Goal: Task Accomplishment & Management: Complete application form

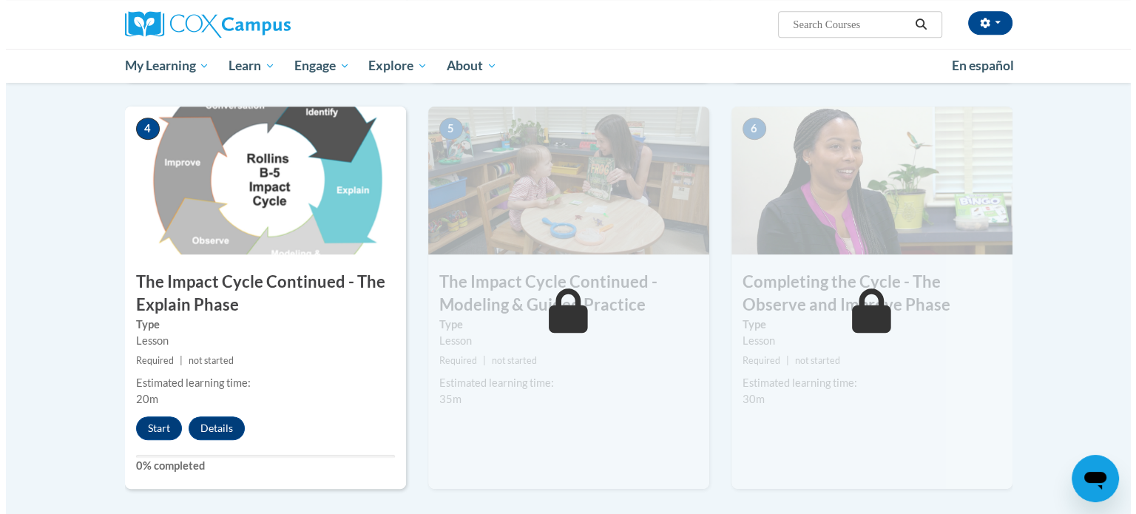
scroll to position [717, 0]
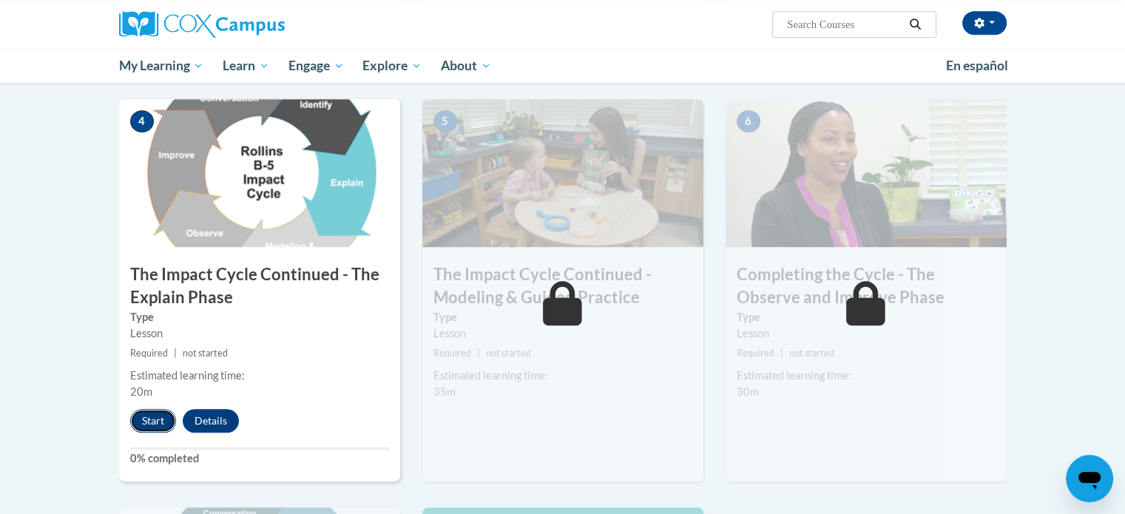
click at [149, 421] on button "Start" at bounding box center [153, 421] width 46 height 24
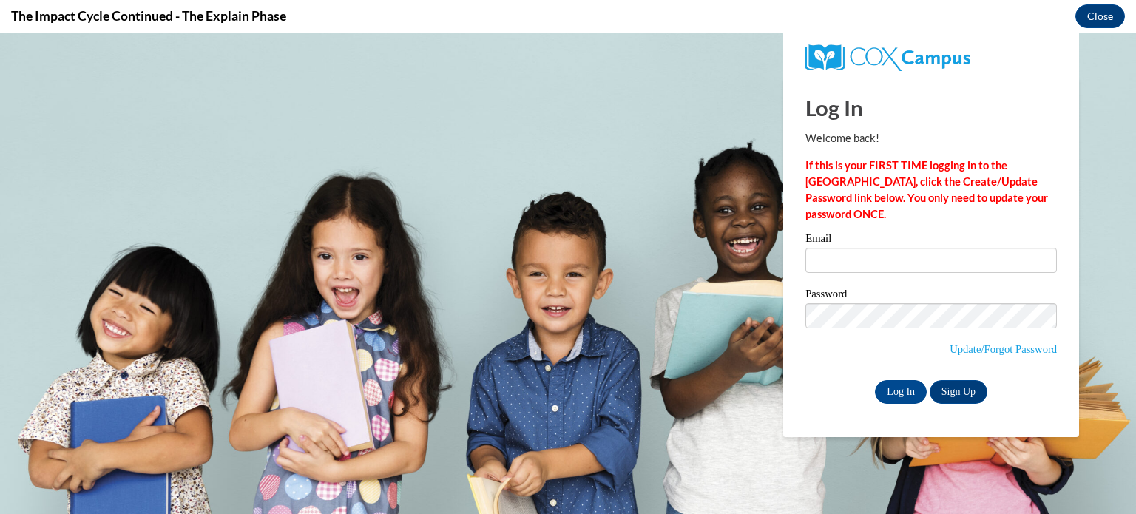
scroll to position [0, 0]
click at [831, 256] on input "Email" at bounding box center [930, 260] width 251 height 25
type input "[EMAIL_ADDRESS][DOMAIN_NAME]"
click at [908, 396] on input "Log In" at bounding box center [901, 392] width 52 height 24
